Goal: Task Accomplishment & Management: Manage account settings

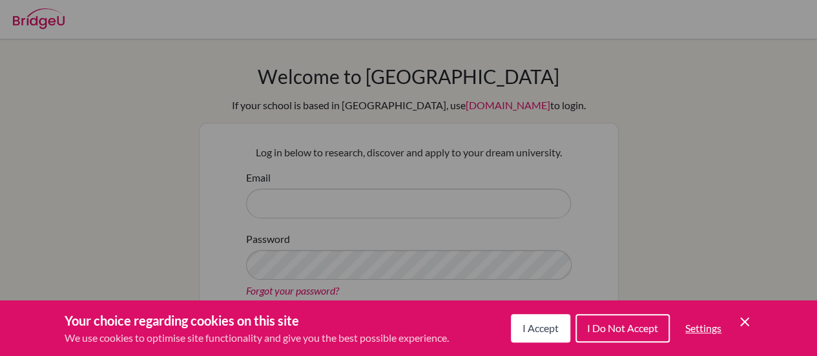
click at [747, 323] on icon "Save and close" at bounding box center [744, 321] width 9 height 9
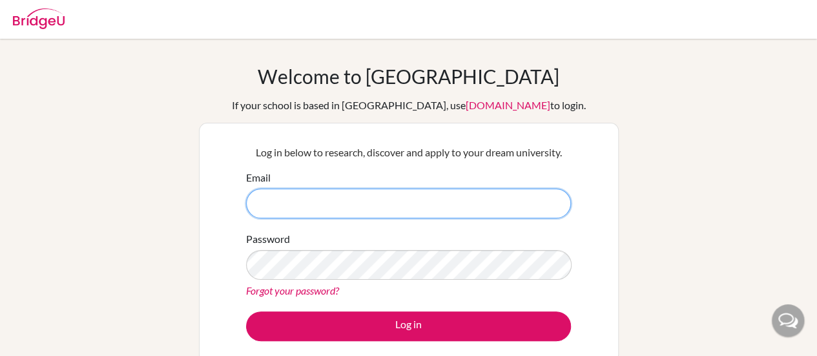
click at [471, 193] on input "Email" at bounding box center [408, 204] width 325 height 30
type input "[EMAIL_ADDRESS][DOMAIN_NAME]"
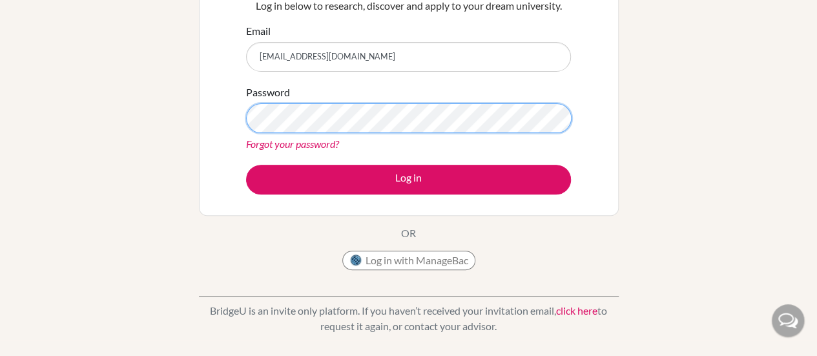
scroll to position [147, 0]
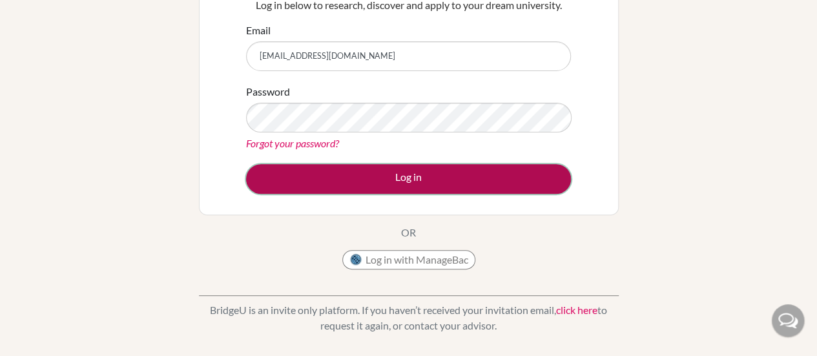
click at [408, 174] on button "Log in" at bounding box center [408, 179] width 325 height 30
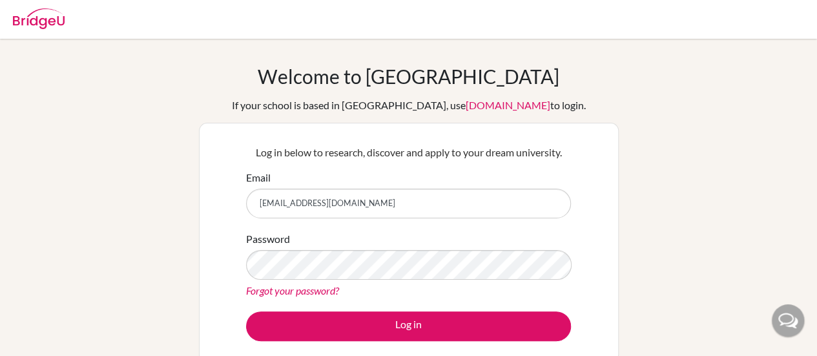
type input "[EMAIL_ADDRESS][DOMAIN_NAME]"
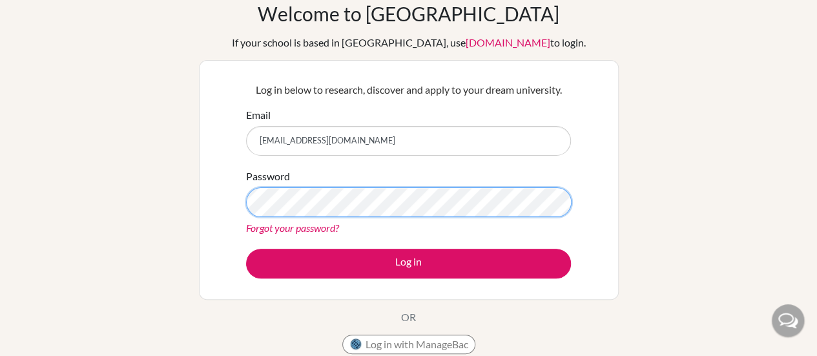
scroll to position [63, 0]
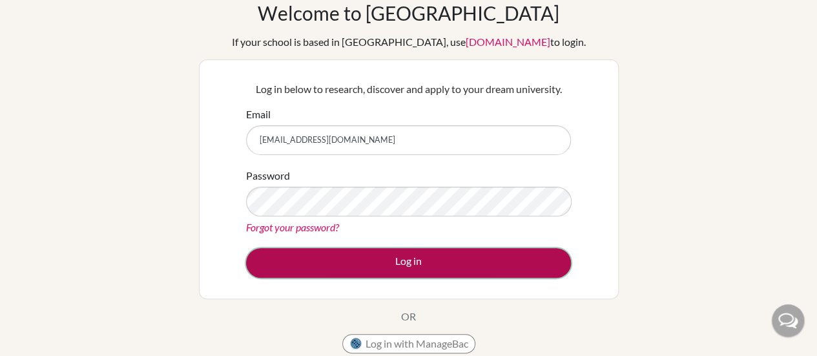
click at [408, 274] on button "Log in" at bounding box center [408, 263] width 325 height 30
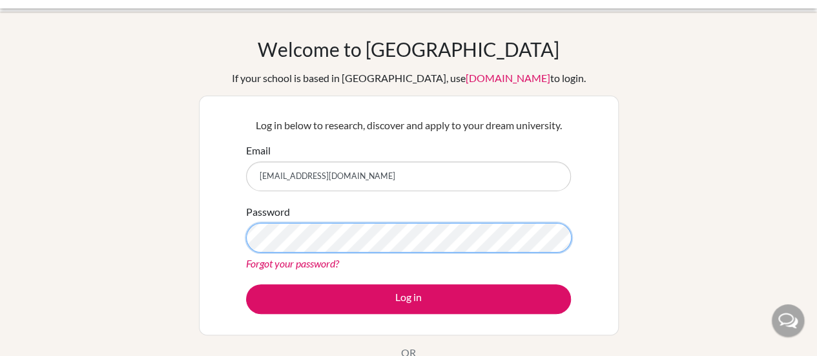
scroll to position [28, 0]
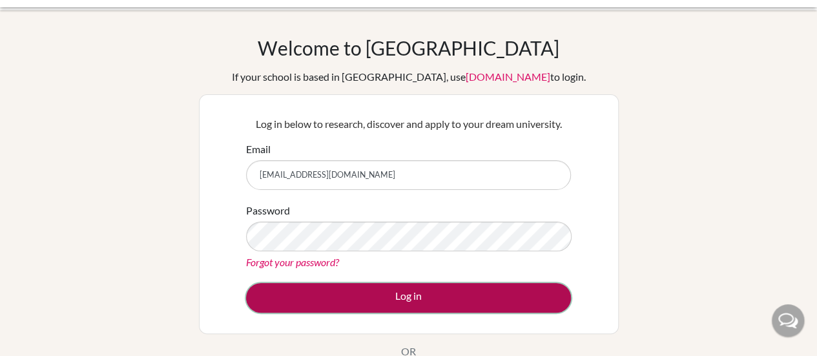
click at [414, 289] on button "Log in" at bounding box center [408, 298] width 325 height 30
